Goal: Task Accomplishment & Management: Complete application form

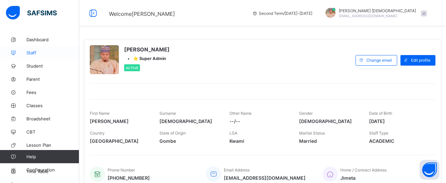
click at [36, 54] on span "Staff" at bounding box center [52, 52] width 53 height 5
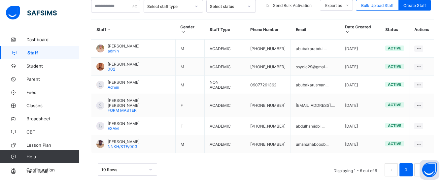
scroll to position [161, 0]
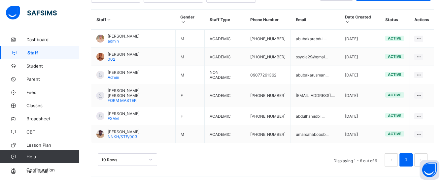
click at [147, 161] on div "10 Rows" at bounding box center [127, 160] width 59 height 13
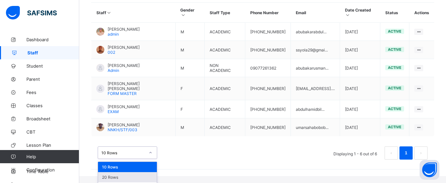
click at [125, 172] on div "20 Rows" at bounding box center [127, 177] width 59 height 10
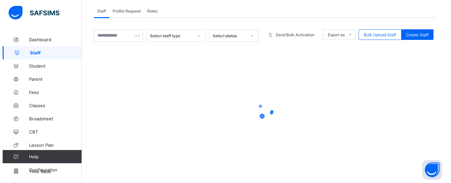
scroll to position [144, 0]
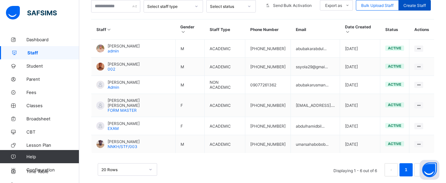
click at [417, 8] on span "Create Staff" at bounding box center [415, 5] width 22 height 5
select select "**"
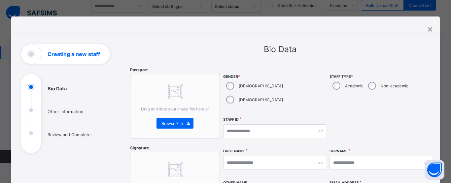
click at [340, 85] on div "Academic" at bounding box center [348, 86] width 36 height 14
click at [255, 125] on input "text" at bounding box center [274, 132] width 103 height 14
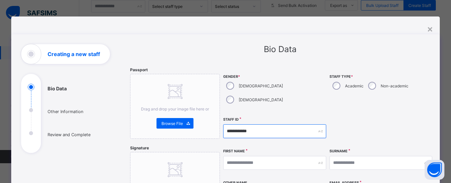
type input "**********"
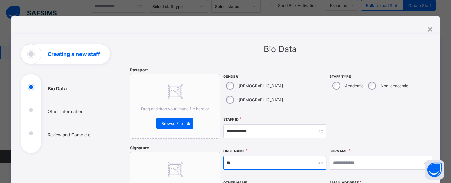
type input "*"
type input "*******"
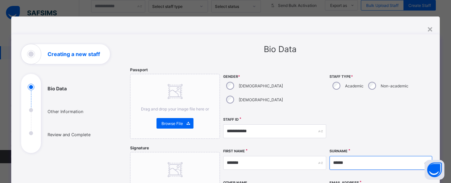
type input "******"
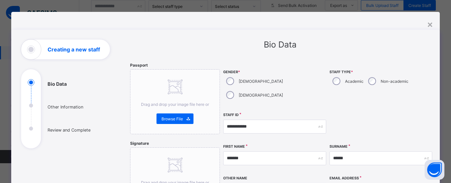
type input "********"
type input "**********"
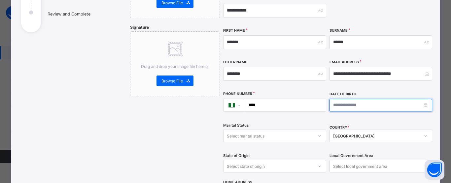
click at [345, 99] on input at bounding box center [381, 105] width 103 height 13
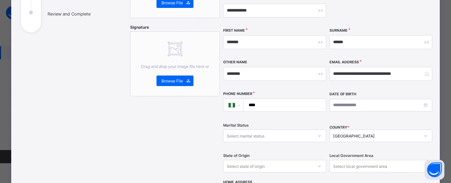
scroll to position [45, 0]
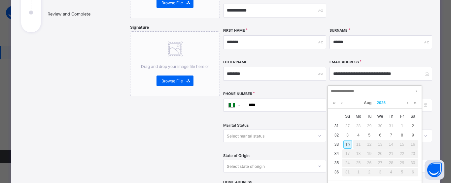
click at [381, 103] on link "2025" at bounding box center [381, 102] width 14 height 11
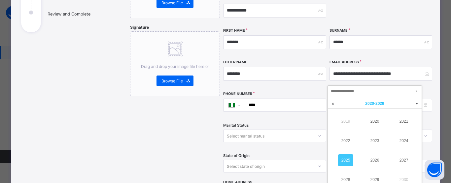
click at [381, 103] on span "[DATE] - [DATE]" at bounding box center [374, 103] width 19 height 5
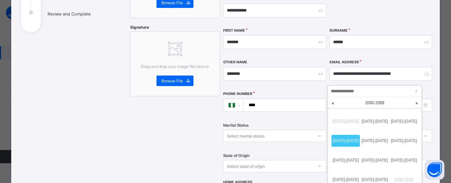
click at [368, 101] on div "[DATE] - [DATE]" at bounding box center [374, 102] width 87 height 11
click at [330, 104] on link at bounding box center [333, 103] width 10 height 12
click at [372, 159] on link "[DATE]-[DATE]" at bounding box center [375, 161] width 28 height 12
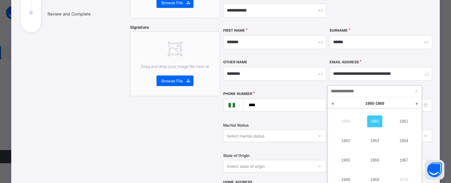
click at [376, 122] on link "1960" at bounding box center [374, 122] width 15 height 12
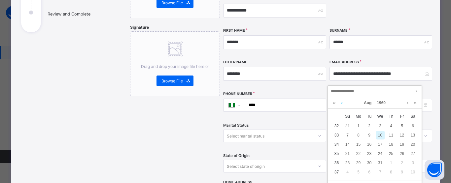
click at [343, 102] on link at bounding box center [342, 102] width 5 height 11
click at [360, 129] on div "2" at bounding box center [358, 126] width 9 height 9
type input "**********"
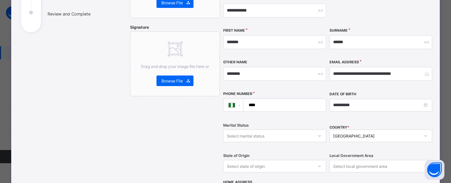
click at [314, 131] on div at bounding box center [319, 136] width 11 height 11
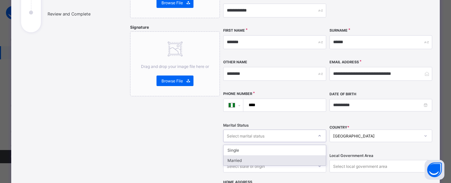
click at [245, 156] on div "Married" at bounding box center [275, 161] width 102 height 10
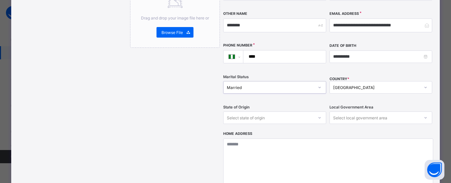
scroll to position [170, 0]
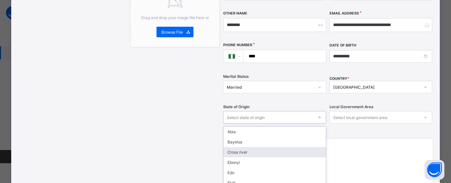
click at [284, 111] on div "option Cross river focused, 3 of 37. 37 results available. Use Up and Down to c…" at bounding box center [274, 117] width 103 height 13
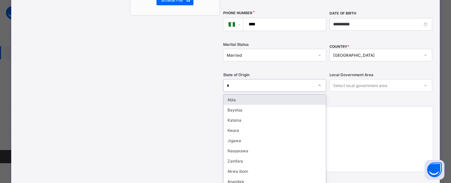
type input "**"
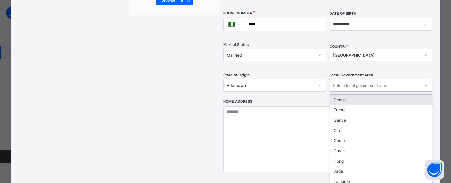
click at [382, 79] on div "Select local government area" at bounding box center [360, 85] width 54 height 13
type input "***"
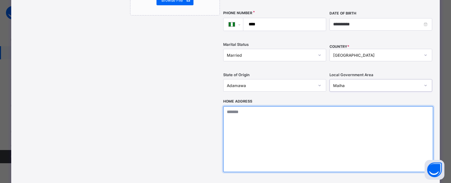
click at [293, 129] on textarea at bounding box center [328, 139] width 210 height 66
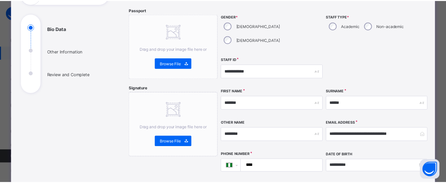
scroll to position [59, 0]
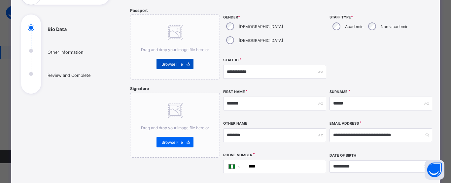
click at [167, 67] on div "Browse File" at bounding box center [175, 64] width 37 height 11
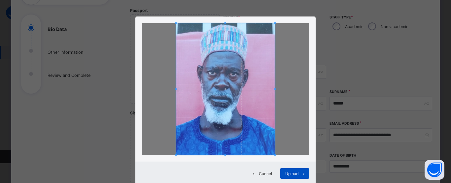
click at [289, 173] on span "Upload" at bounding box center [291, 173] width 13 height 5
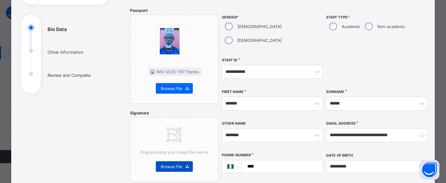
click at [171, 167] on span "Browse File" at bounding box center [171, 167] width 21 height 5
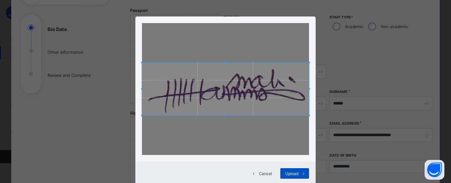
click at [299, 174] on span at bounding box center [304, 173] width 11 height 11
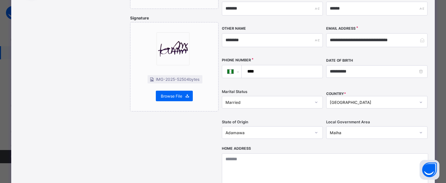
scroll to position [155, 0]
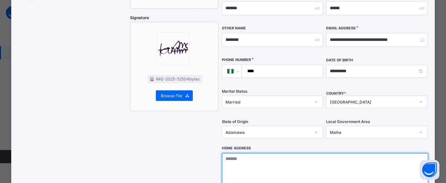
click at [255, 158] on textarea at bounding box center [325, 186] width 206 height 66
type textarea "*"
click at [222, 153] on textarea "**********" at bounding box center [327, 186] width 210 height 66
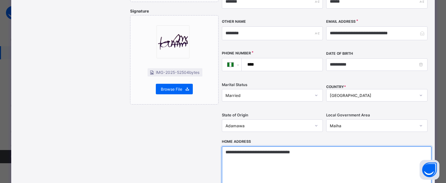
scroll to position [158, 0]
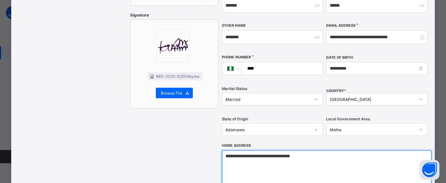
type textarea "**********"
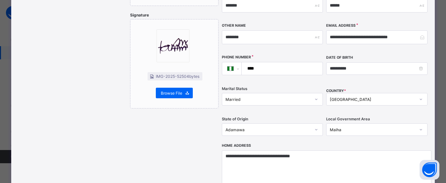
click at [293, 62] on input "****" at bounding box center [281, 68] width 76 height 13
type input "**********"
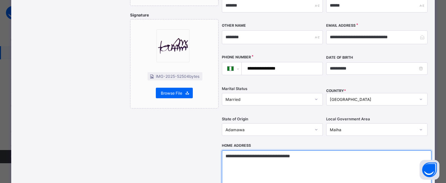
click at [223, 151] on textarea "**********" at bounding box center [327, 184] width 210 height 66
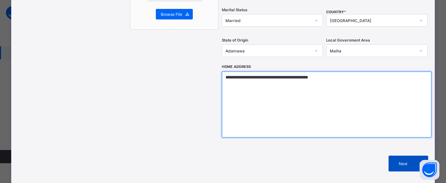
type textarea "**********"
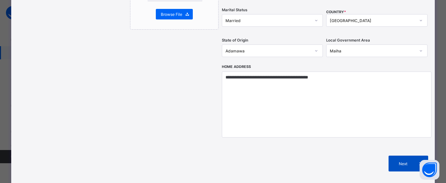
click at [405, 156] on div "Next" at bounding box center [409, 164] width 40 height 16
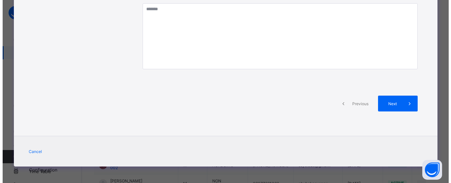
scroll to position [161, 0]
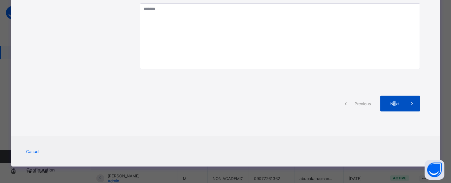
click at [393, 105] on span "Next" at bounding box center [395, 103] width 19 height 5
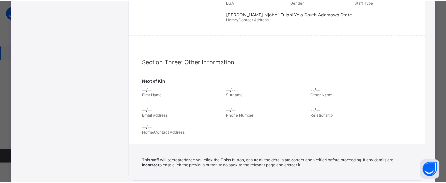
scroll to position [237, 0]
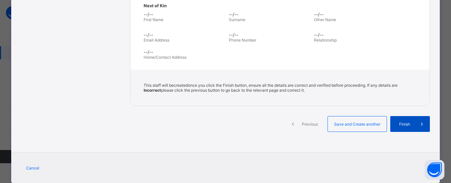
click at [407, 125] on span "Finish" at bounding box center [404, 124] width 19 height 5
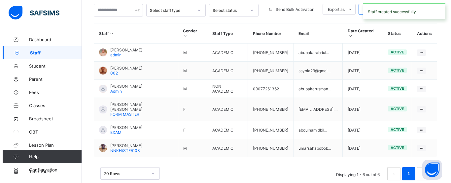
scroll to position [144, 0]
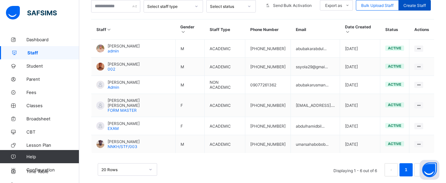
click at [413, 8] on span "Create Staff" at bounding box center [415, 5] width 22 height 5
select select "**"
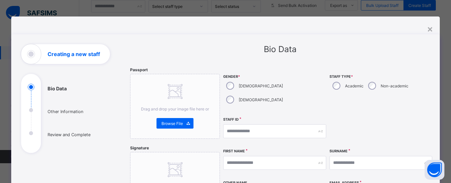
click at [339, 88] on div "Academic" at bounding box center [348, 86] width 36 height 14
click at [252, 125] on input "text" at bounding box center [274, 132] width 103 height 14
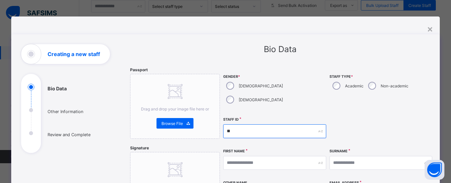
type input "*"
type input "**********"
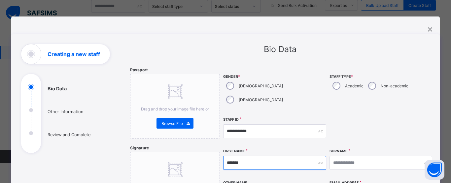
type input "*******"
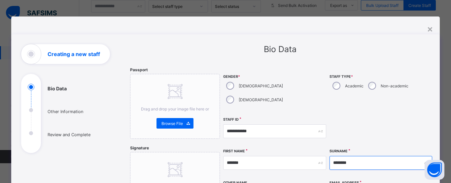
type input "********"
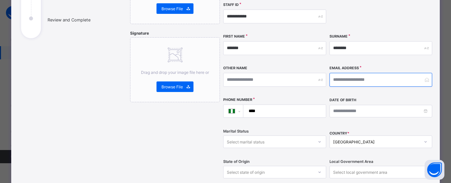
scroll to position [117, 0]
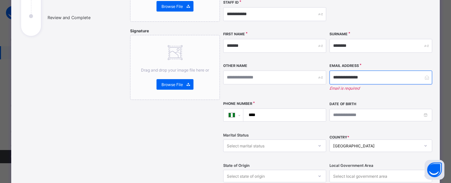
type input "**********"
click at [300, 109] on input "****" at bounding box center [283, 115] width 77 height 13
type input "**********"
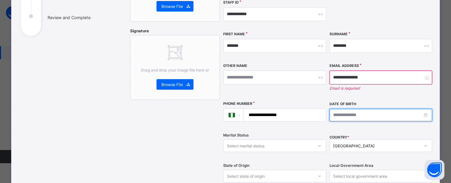
click at [348, 109] on input at bounding box center [381, 115] width 103 height 13
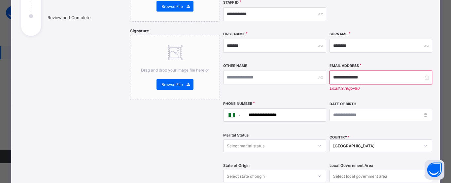
scroll to position [143, 0]
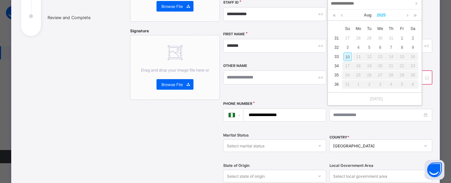
click at [385, 15] on link "2025" at bounding box center [381, 15] width 14 height 11
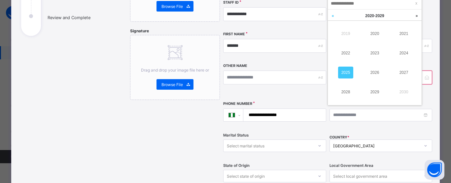
click at [334, 14] on link at bounding box center [333, 16] width 10 height 13
click at [349, 91] on link "1998" at bounding box center [345, 92] width 15 height 12
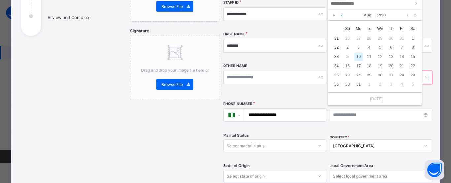
click at [341, 18] on link at bounding box center [342, 15] width 5 height 11
click at [402, 50] on div "10" at bounding box center [402, 47] width 9 height 9
type input "**********"
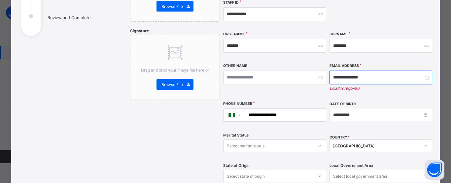
click at [374, 71] on input "**********" at bounding box center [381, 78] width 103 height 14
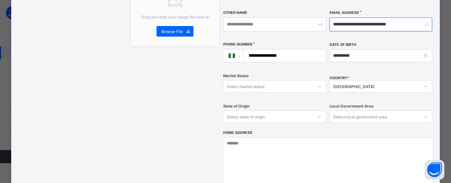
scroll to position [172, 0]
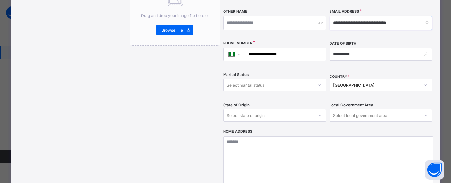
type input "**********"
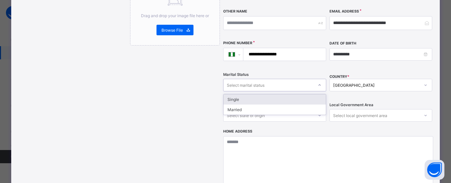
click at [306, 81] on div "Select marital status" at bounding box center [269, 85] width 90 height 9
click at [254, 94] on div "Single" at bounding box center [275, 99] width 102 height 10
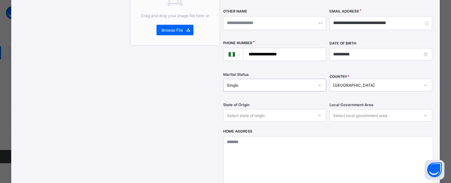
click at [282, 83] on div "Single" at bounding box center [270, 85] width 87 height 5
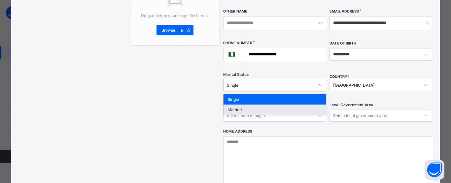
click at [246, 105] on div "Married" at bounding box center [275, 110] width 102 height 10
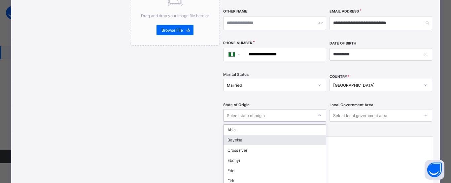
click at [254, 109] on div "option Bayelsa focused, 2 of 37. 37 results available. Use Up and Down to choos…" at bounding box center [274, 115] width 103 height 13
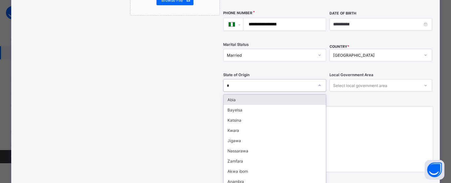
type input "**"
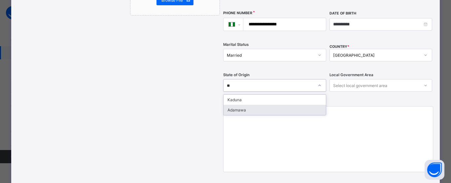
click at [244, 105] on div "Adamawa" at bounding box center [275, 110] width 102 height 10
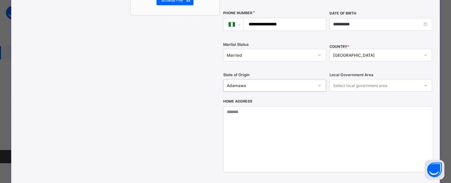
click at [357, 79] on div "Select local government area" at bounding box center [360, 85] width 54 height 13
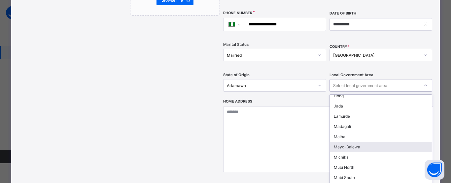
scroll to position [69, 0]
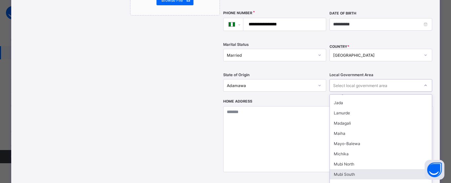
click at [353, 169] on div "Mubi South" at bounding box center [381, 174] width 102 height 10
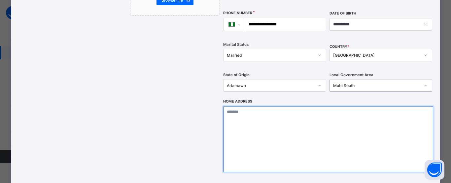
click at [314, 106] on textarea at bounding box center [328, 139] width 210 height 66
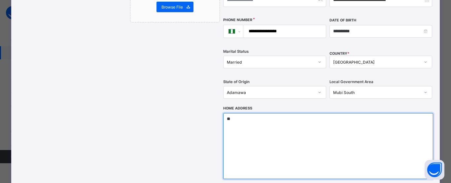
type textarea "*"
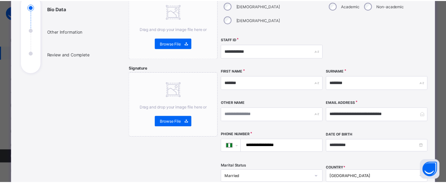
scroll to position [76, 0]
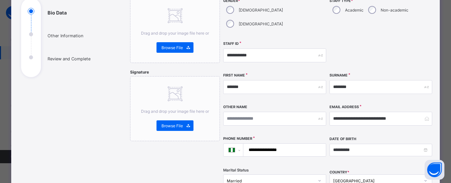
type textarea "**********"
click at [398, 42] on div at bounding box center [381, 55] width 103 height 28
click at [183, 123] on span at bounding box center [188, 126] width 11 height 11
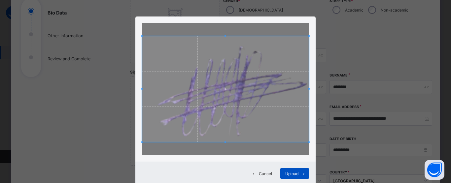
click at [289, 174] on span "Upload" at bounding box center [291, 173] width 13 height 5
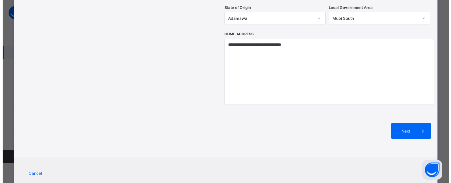
scroll to position [277, 0]
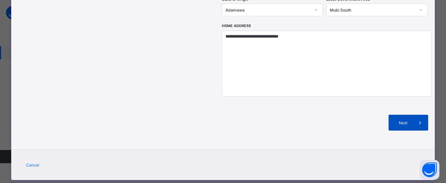
click at [401, 115] on div "Next" at bounding box center [409, 123] width 40 height 16
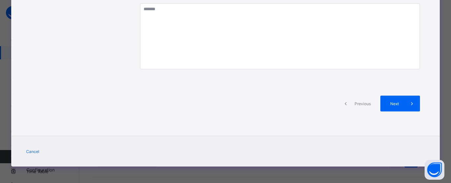
scroll to position [161, 0]
click at [398, 108] on div "Next" at bounding box center [401, 104] width 40 height 16
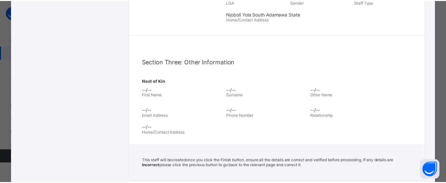
scroll to position [253, 0]
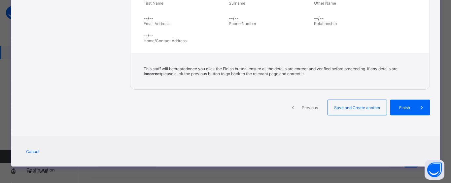
click at [398, 108] on span "Finish" at bounding box center [404, 107] width 19 height 5
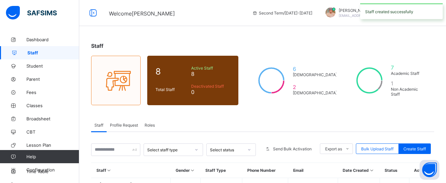
scroll to position [0, 0]
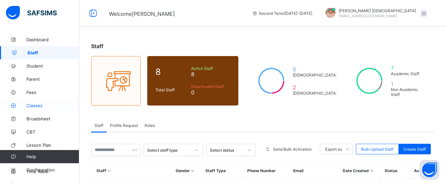
click at [37, 107] on span "Classes" at bounding box center [52, 105] width 53 height 5
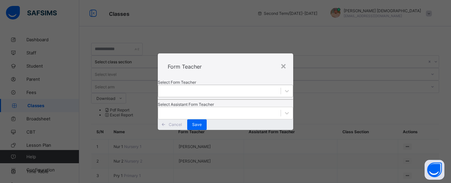
click at [263, 87] on div at bounding box center [219, 91] width 123 height 9
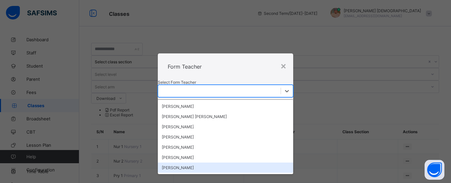
click at [146, 152] on div "× Form Teacher Select Form Teacher option [PERSON_NAME] focused, 7 of 7. 7 resu…" at bounding box center [225, 91] width 451 height 183
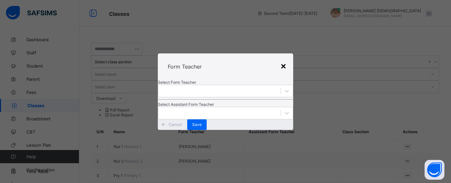
click at [284, 60] on div "×" at bounding box center [283, 65] width 6 height 11
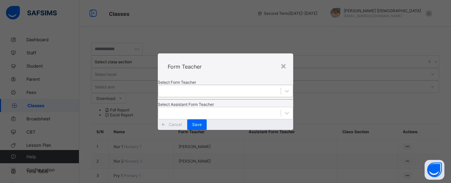
click at [269, 87] on div at bounding box center [219, 91] width 123 height 9
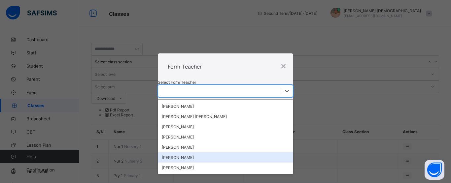
click at [198, 153] on div "[PERSON_NAME]" at bounding box center [225, 158] width 135 height 10
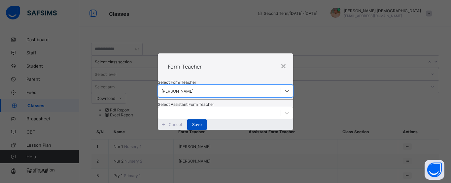
click at [202, 127] on span "Save" at bounding box center [197, 124] width 10 height 5
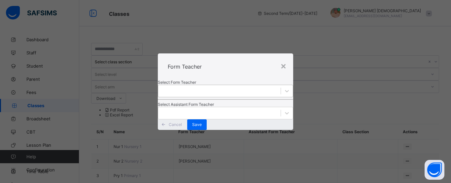
click at [252, 87] on div at bounding box center [219, 91] width 123 height 9
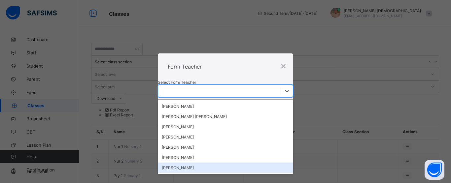
click at [195, 163] on div "[PERSON_NAME]" at bounding box center [225, 168] width 135 height 10
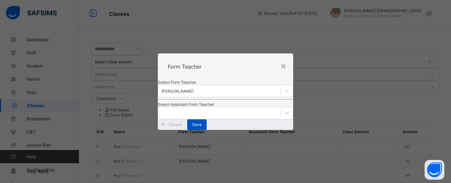
click at [202, 127] on span "Save" at bounding box center [197, 124] width 10 height 5
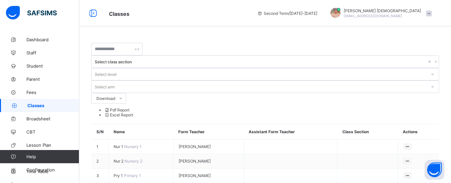
click at [36, 106] on span "Classes" at bounding box center [53, 105] width 52 height 5
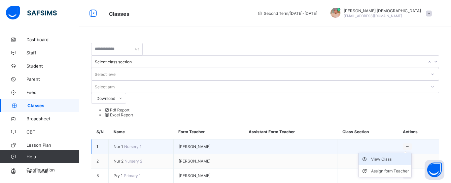
click at [390, 156] on div "View Class" at bounding box center [390, 159] width 38 height 7
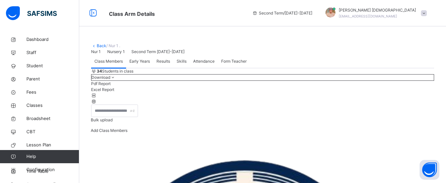
click at [103, 64] on span "Class Members" at bounding box center [108, 61] width 28 height 6
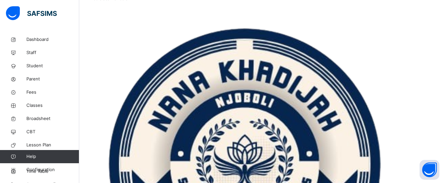
scroll to position [132, 0]
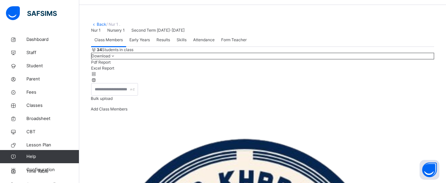
scroll to position [11, 0]
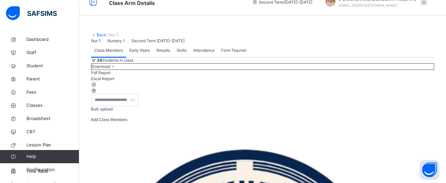
click at [102, 36] on link "Back" at bounding box center [102, 34] width 10 height 5
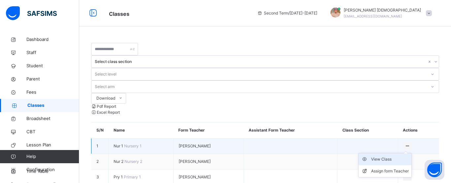
click at [389, 156] on div "View Class" at bounding box center [390, 159] width 38 height 7
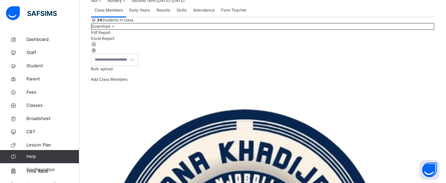
scroll to position [96, 0]
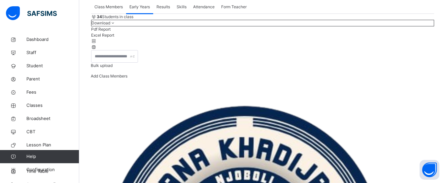
scroll to position [0, 0]
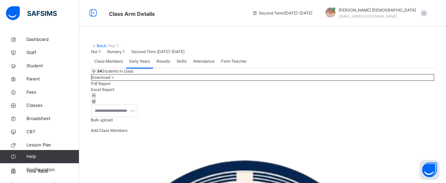
click at [111, 64] on span "Class Members" at bounding box center [108, 61] width 28 height 6
click at [99, 46] on link "Back" at bounding box center [102, 45] width 10 height 5
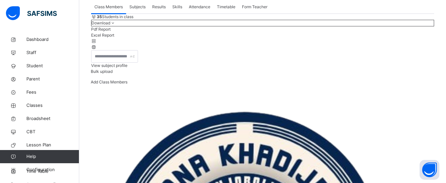
scroll to position [58, 0]
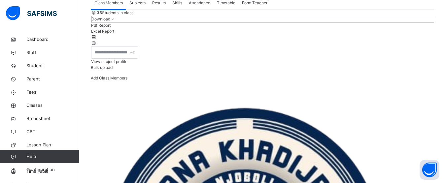
click at [140, 10] on div "Subjects" at bounding box center [137, 2] width 23 height 13
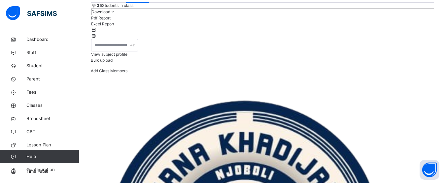
scroll to position [94, 0]
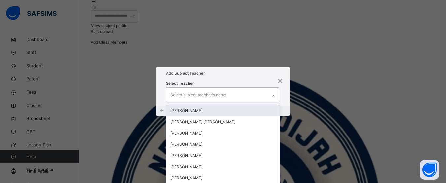
click at [267, 88] on div "Select subject teacher's name" at bounding box center [216, 95] width 101 height 14
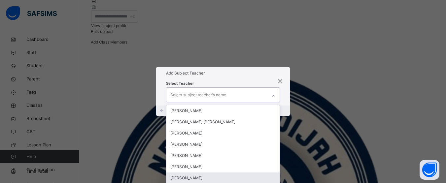
click at [207, 173] on div "[PERSON_NAME]" at bounding box center [222, 178] width 113 height 11
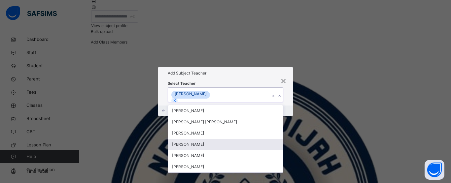
click at [292, 105] on div "Select Teacher option [PERSON_NAME], selected. option [PERSON_NAME] focused, 4 …" at bounding box center [225, 93] width 135 height 26
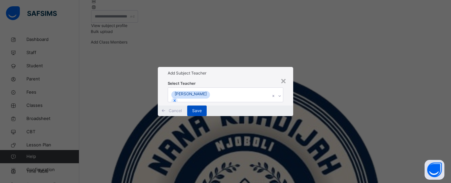
click at [207, 116] on div "Save" at bounding box center [196, 111] width 19 height 11
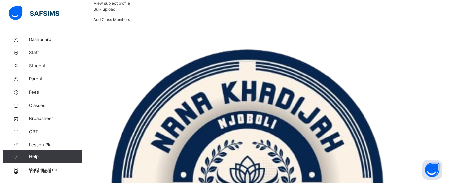
scroll to position [119, 0]
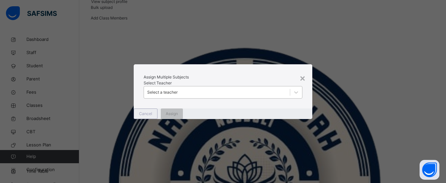
click at [178, 90] on div "Select a teacher" at bounding box center [162, 93] width 30 height 6
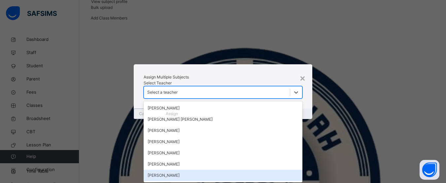
click at [190, 173] on div "[PERSON_NAME]" at bounding box center [223, 175] width 159 height 11
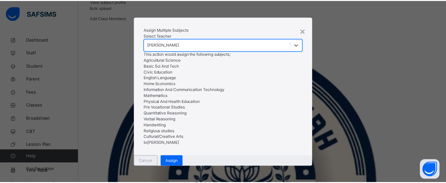
scroll to position [49, 0]
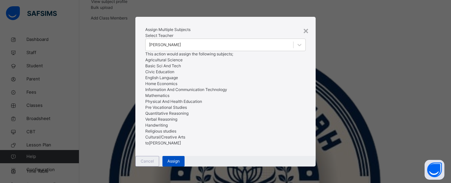
click at [180, 159] on span "Assign" at bounding box center [173, 162] width 12 height 6
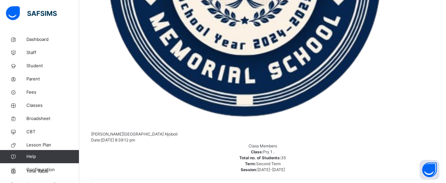
scroll to position [365, 0]
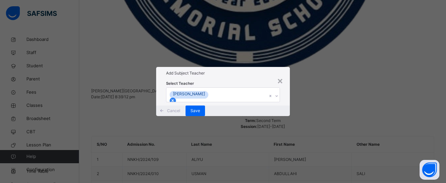
click at [175, 98] on icon at bounding box center [172, 100] width 5 height 5
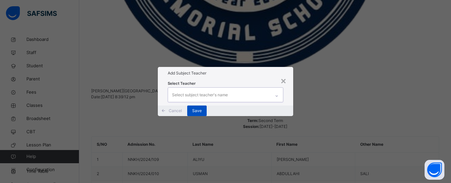
click at [202, 114] on span "Save" at bounding box center [197, 111] width 10 height 6
click at [241, 94] on div "Select Teacher Select subject teacher's name" at bounding box center [226, 92] width 116 height 19
click at [202, 114] on span "Save" at bounding box center [197, 111] width 10 height 6
click at [276, 93] on icon at bounding box center [277, 96] width 4 height 7
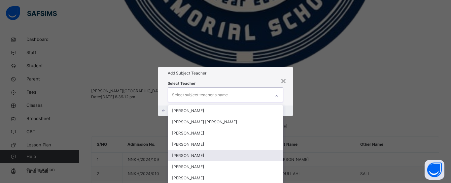
click at [198, 150] on div "[PERSON_NAME]" at bounding box center [225, 155] width 115 height 11
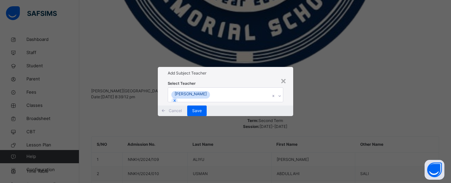
click at [288, 105] on div "Select Teacher [PERSON_NAME]" at bounding box center [225, 93] width 135 height 26
click at [202, 114] on span "Save" at bounding box center [197, 111] width 10 height 6
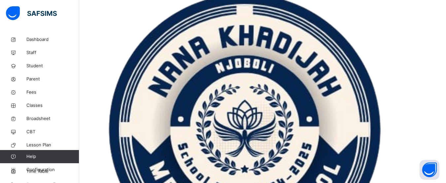
scroll to position [172, 0]
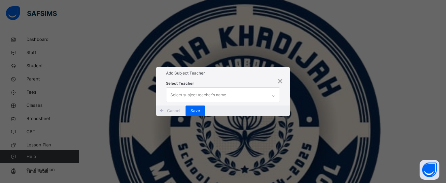
click at [274, 93] on icon at bounding box center [274, 96] width 4 height 7
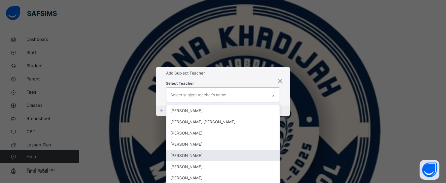
click at [193, 150] on div "[PERSON_NAME]" at bounding box center [222, 155] width 113 height 11
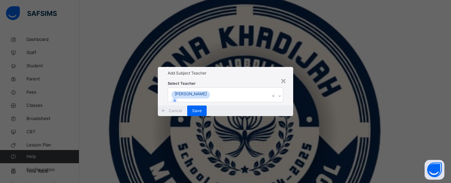
click at [287, 116] on div "Cancel Save" at bounding box center [225, 111] width 135 height 11
click at [202, 114] on span "Save" at bounding box center [197, 111] width 10 height 6
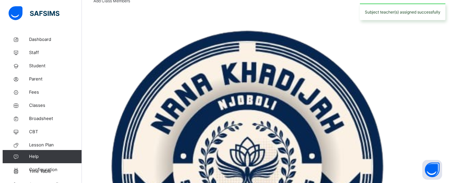
scroll to position [126, 0]
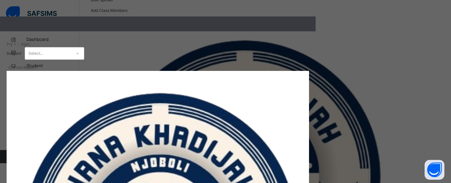
click at [80, 53] on icon at bounding box center [78, 53] width 4 height 7
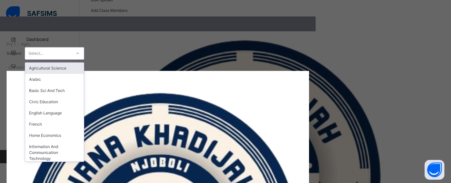
click at [84, 70] on div "Agricultural Science" at bounding box center [54, 68] width 59 height 11
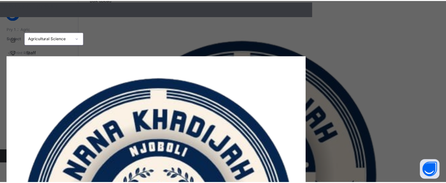
scroll to position [16, 0]
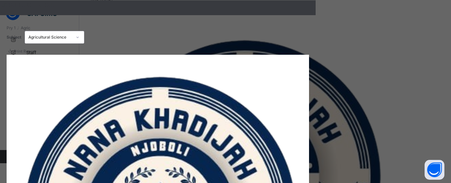
click at [279, 13] on div "×" at bounding box center [158, 12] width 316 height 6
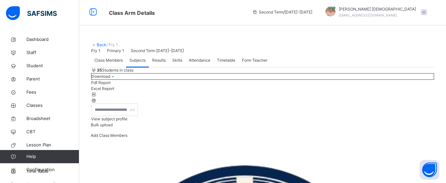
scroll to position [0, 0]
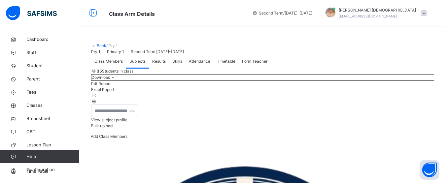
click at [162, 64] on span "Results" at bounding box center [159, 61] width 14 height 6
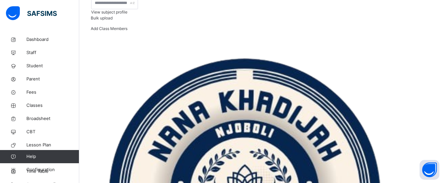
scroll to position [32, 0]
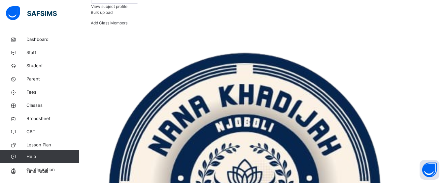
scroll to position [109, 0]
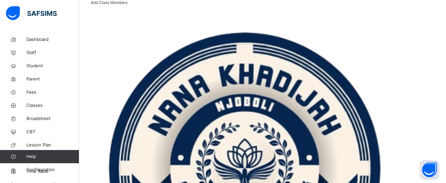
scroll to position [88, 0]
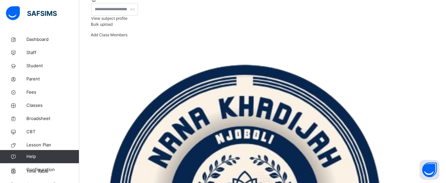
scroll to position [103, 0]
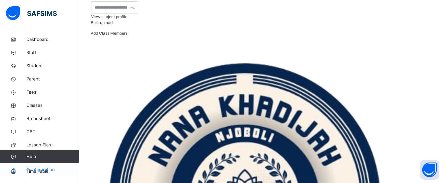
click at [55, 168] on span "Configuration" at bounding box center [52, 170] width 53 height 7
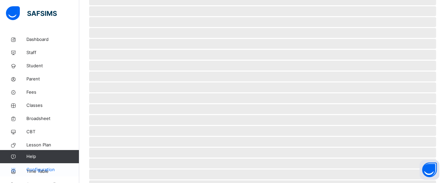
scroll to position [92, 0]
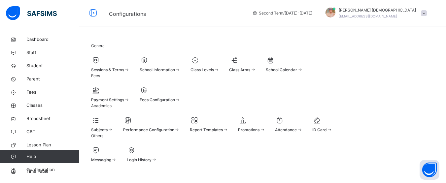
click at [174, 128] on span "Performance Configuration" at bounding box center [148, 130] width 51 height 5
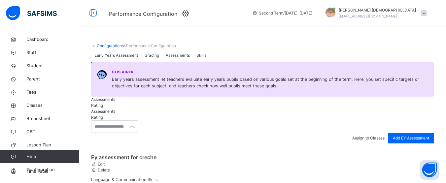
click at [103, 47] on link "Configurations" at bounding box center [110, 45] width 27 height 5
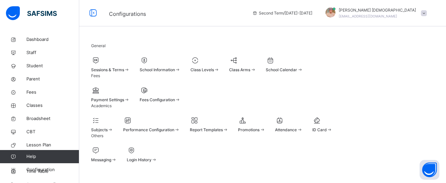
scroll to position [29, 0]
click at [113, 126] on div at bounding box center [102, 121] width 22 height 10
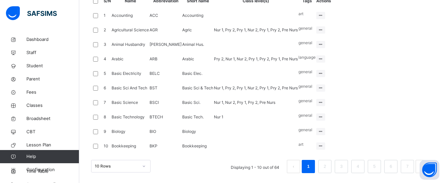
scroll to position [281, 0]
click at [328, 171] on link "2" at bounding box center [325, 167] width 6 height 9
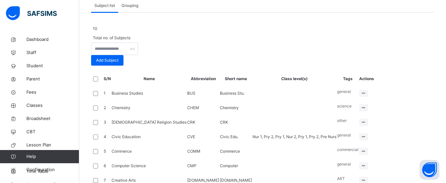
scroll to position [70, 0]
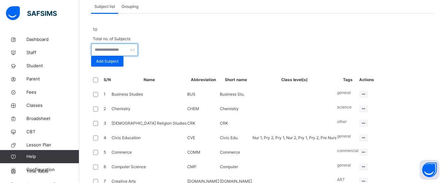
click at [138, 56] on input "text" at bounding box center [114, 50] width 47 height 13
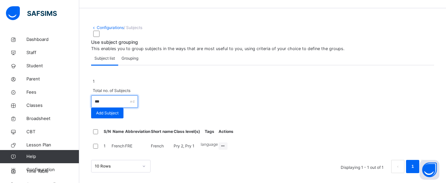
scroll to position [82, 0]
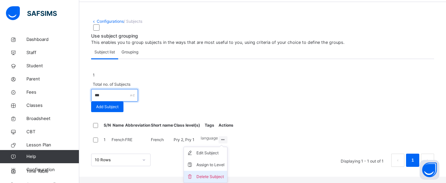
type input "***"
click at [225, 178] on div "Delete Subject" at bounding box center [211, 177] width 28 height 7
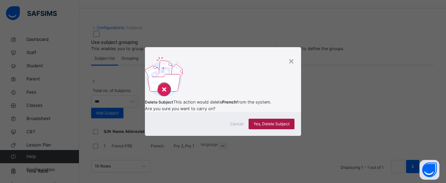
click at [279, 127] on span "Yes, Delete Subject" at bounding box center [272, 124] width 36 height 6
click at [292, 54] on div "×" at bounding box center [291, 61] width 6 height 14
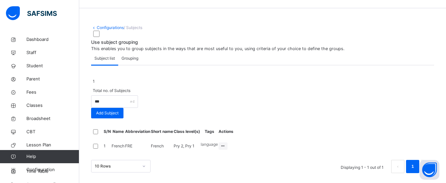
click at [218, 142] on span "language" at bounding box center [209, 144] width 17 height 5
click at [133, 55] on span "Grouping" at bounding box center [130, 58] width 17 height 6
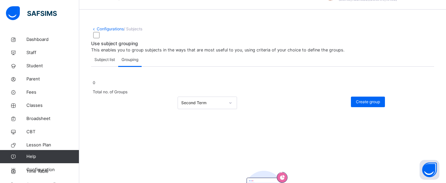
scroll to position [16, 0]
click at [94, 30] on icon at bounding box center [94, 29] width 6 height 5
drag, startPoint x: 92, startPoint y: 30, endPoint x: 97, endPoint y: 31, distance: 4.6
click at [97, 31] on span "Configurations" at bounding box center [107, 29] width 33 height 5
click at [97, 31] on link "Configurations" at bounding box center [110, 29] width 27 height 5
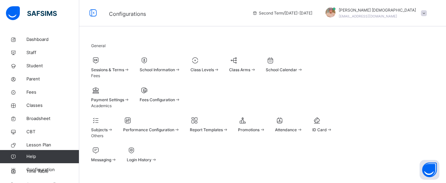
scroll to position [92, 0]
click at [313, 126] on span at bounding box center [323, 127] width 20 height 2
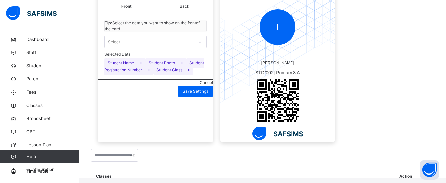
scroll to position [91, 0]
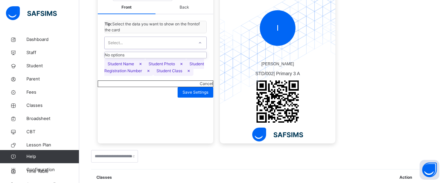
click at [197, 48] on div at bounding box center [200, 43] width 11 height 11
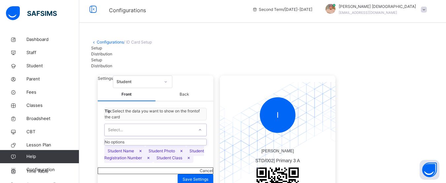
scroll to position [0, 0]
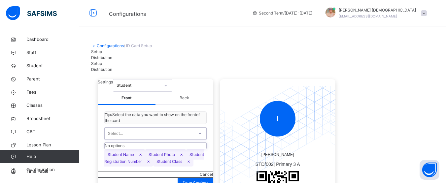
click at [109, 46] on link "Configurations" at bounding box center [110, 45] width 27 height 5
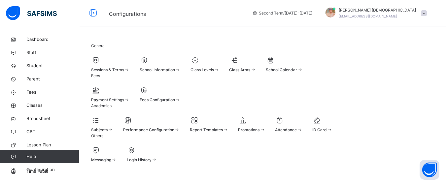
click at [250, 72] on span "Class Arms" at bounding box center [239, 69] width 21 height 5
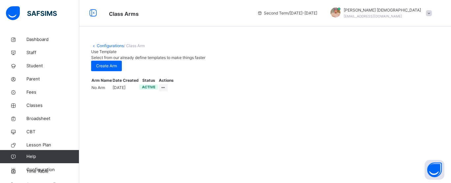
click at [109, 44] on link "Configurations" at bounding box center [110, 45] width 27 height 5
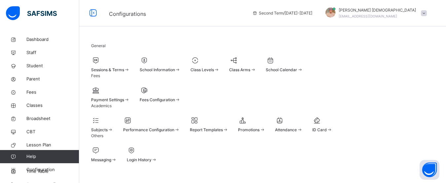
scroll to position [92, 0]
click at [180, 127] on div "Performance Configuration" at bounding box center [151, 130] width 57 height 6
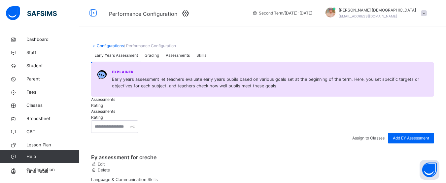
click at [112, 47] on link "Configurations" at bounding box center [110, 45] width 27 height 5
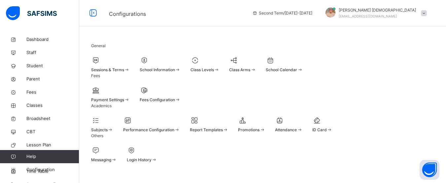
scroll to position [92, 0]
click at [229, 127] on div "Report Templates" at bounding box center [209, 130] width 39 height 6
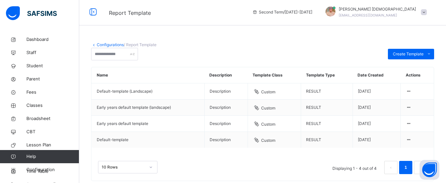
scroll to position [2, 0]
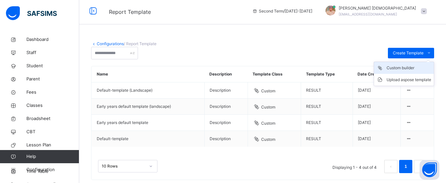
click at [409, 71] on div "Custom builder" at bounding box center [409, 68] width 45 height 7
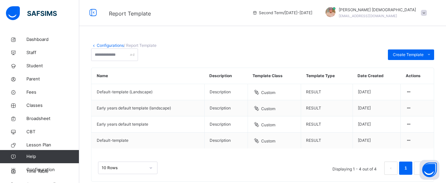
scroll to position [0, 0]
click at [117, 48] on div "Configurations / Report Template" at bounding box center [262, 46] width 343 height 6
click at [116, 46] on link "Configurations" at bounding box center [110, 45] width 27 height 5
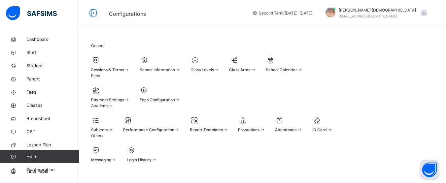
scroll to position [51, 0]
click at [265, 127] on div "Promotions" at bounding box center [251, 130] width 27 height 6
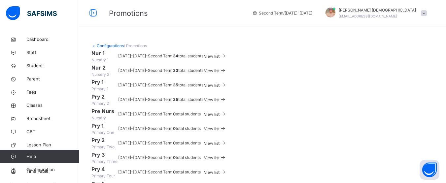
click at [220, 59] on span "View list" at bounding box center [212, 56] width 16 height 5
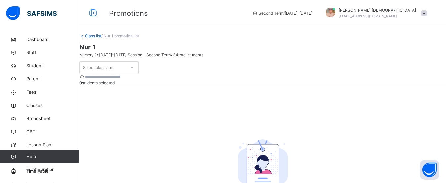
click at [160, 23] on div "Promotions Second Term / [DATE]-[DATE] Abubakar [PERSON_NAME] [EMAIL_ADDRESS][D…" at bounding box center [223, 13] width 446 height 26
click at [92, 15] on icon at bounding box center [93, 13] width 11 height 12
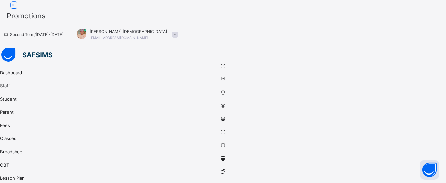
click at [46, 17] on span "Promotions" at bounding box center [26, 16] width 39 height 9
click at [19, 11] on icon at bounding box center [13, 5] width 11 height 12
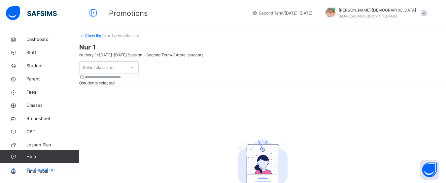
click at [50, 169] on span "Configuration" at bounding box center [52, 170] width 53 height 7
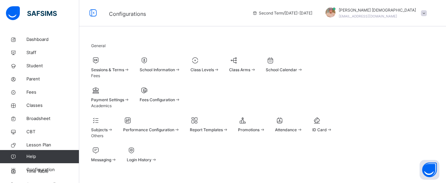
scroll to position [92, 0]
click at [56, 153] on link "Help" at bounding box center [39, 156] width 79 height 13
click at [39, 156] on span "Help" at bounding box center [52, 157] width 53 height 7
click at [28, 156] on span "Help" at bounding box center [52, 157] width 53 height 7
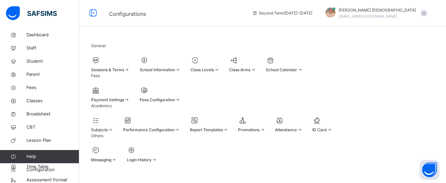
scroll to position [8, 0]
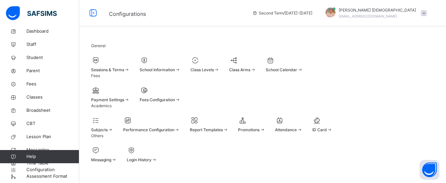
click at [22, 158] on icon at bounding box center [13, 157] width 26 height 5
click at [127, 65] on div at bounding box center [110, 60] width 39 height 10
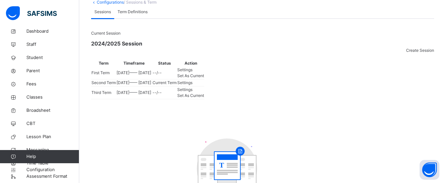
scroll to position [57, 0]
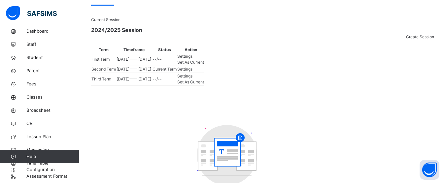
click at [204, 85] on span "Set As Current" at bounding box center [190, 82] width 27 height 5
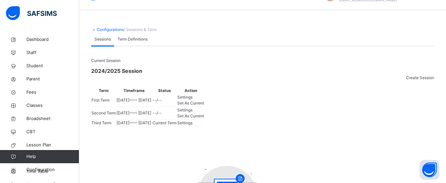
scroll to position [0, 0]
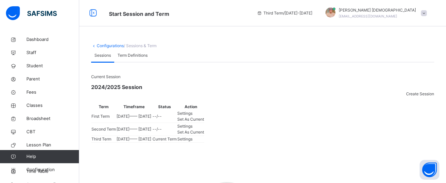
click at [37, 157] on span "Help" at bounding box center [52, 157] width 53 height 7
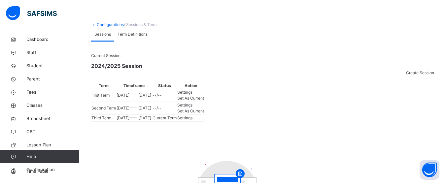
scroll to position [22, 0]
click at [39, 37] on span "Dashboard" at bounding box center [52, 39] width 53 height 7
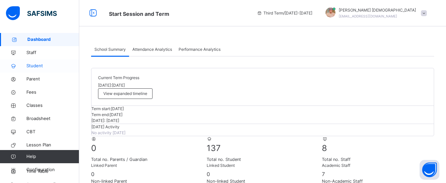
click at [38, 69] on span "Student" at bounding box center [52, 66] width 53 height 7
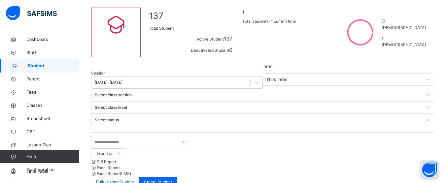
scroll to position [50, 0]
click at [426, 92] on icon at bounding box center [428, 95] width 4 height 7
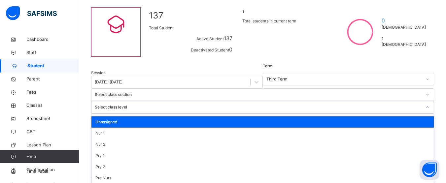
scroll to position [55, 0]
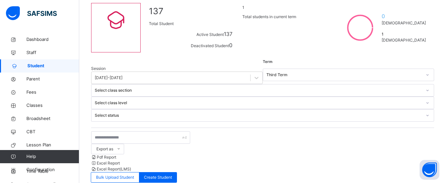
click at [33, 106] on span "Classes" at bounding box center [52, 105] width 53 height 7
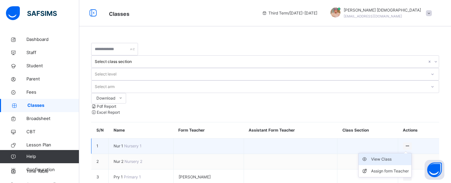
click at [388, 156] on div "View Class" at bounding box center [390, 159] width 38 height 7
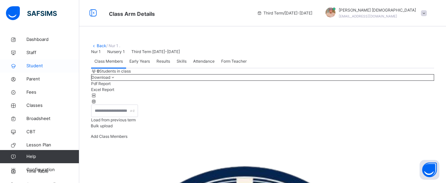
click at [36, 67] on span "Student" at bounding box center [52, 66] width 53 height 7
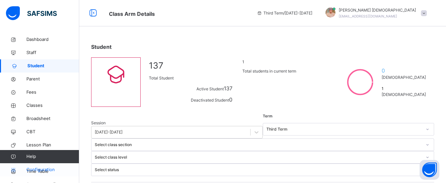
click at [52, 168] on span "Configuration" at bounding box center [52, 170] width 53 height 7
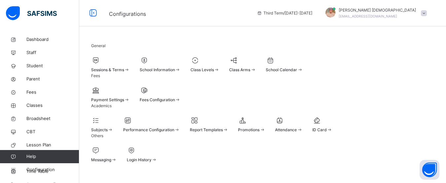
scroll to position [46, 0]
click at [260, 128] on span "Promotions" at bounding box center [248, 130] width 21 height 5
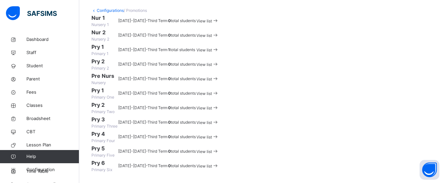
scroll to position [42, 0]
click at [219, 24] on icon at bounding box center [215, 21] width 7 height 6
click at [219, 53] on icon at bounding box center [215, 50] width 7 height 6
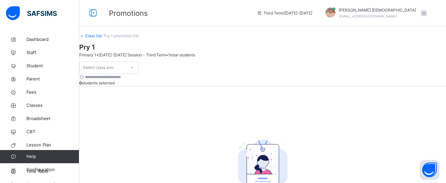
click at [101, 38] on link "Class list" at bounding box center [93, 35] width 17 height 5
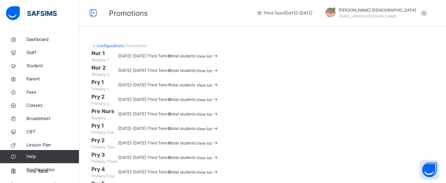
click at [277, 49] on div "Configurations / Promotions" at bounding box center [262, 46] width 343 height 6
click at [228, 41] on div "Configurations / Promotions Nur 1 Nursery [PHONE_NUMBER][DATE][DATE] - Third Te…" at bounding box center [262, 126] width 367 height 186
click at [183, 29] on div "Configurations / Promotions Nur 1 Nursery [PHONE_NUMBER][DATE][DATE] - Third Te…" at bounding box center [262, 109] width 367 height 219
click at [193, 34] on div "Configurations / Promotions Nur 1 Nursery [PHONE_NUMBER][DATE][DATE] - Third Te…" at bounding box center [262, 126] width 367 height 186
click at [148, 34] on div "Configurations / Promotions Nur 1 Nursery [PHONE_NUMBER][DATE][DATE] - Third Te…" at bounding box center [262, 126] width 367 height 186
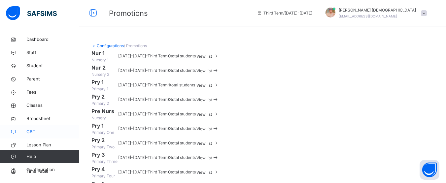
click at [34, 132] on span "CBT" at bounding box center [52, 132] width 53 height 7
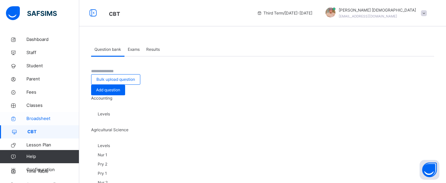
click at [47, 117] on span "Broadsheet" at bounding box center [52, 119] width 53 height 7
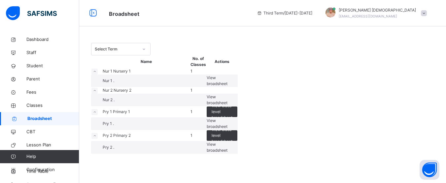
scroll to position [13, 0]
click at [34, 67] on span "Student" at bounding box center [52, 66] width 53 height 7
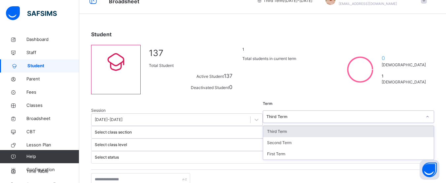
click at [422, 115] on div at bounding box center [427, 117] width 11 height 11
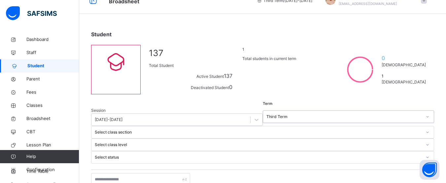
click at [422, 115] on div at bounding box center [427, 117] width 11 height 11
click at [59, 173] on link "Configuration" at bounding box center [39, 170] width 79 height 13
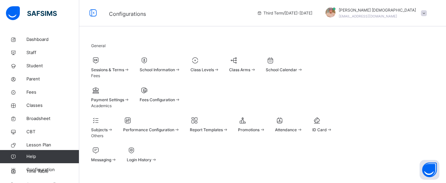
scroll to position [92, 0]
click at [265, 116] on div "Promotions" at bounding box center [251, 125] width 27 height 18
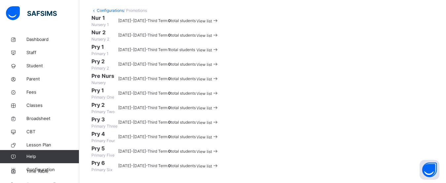
scroll to position [256, 0]
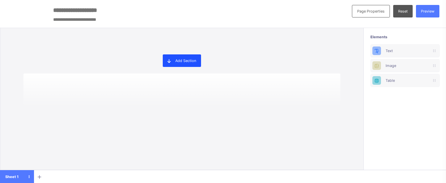
click at [195, 64] on div "Add Section" at bounding box center [182, 61] width 38 height 13
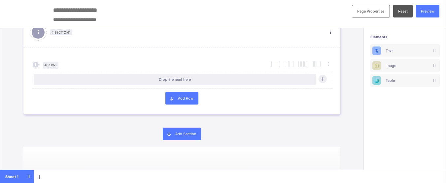
click at [284, 20] on div "Page Properties Reset Preview" at bounding box center [223, 14] width 446 height 28
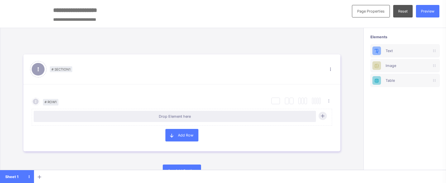
click at [282, 18] on div "Page Properties Reset Preview" at bounding box center [223, 14] width 446 height 28
